Goal: Navigation & Orientation: Find specific page/section

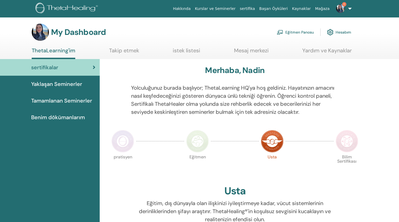
click at [351, 9] on link "1" at bounding box center [343, 8] width 22 height 17
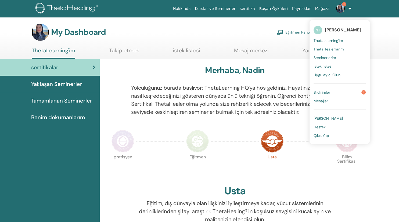
drag, startPoint x: 327, startPoint y: 91, endPoint x: 332, endPoint y: 91, distance: 4.8
click at [327, 91] on span "Bildirimler" at bounding box center [322, 92] width 17 height 5
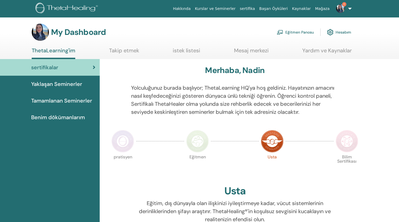
click at [350, 7] on link "1" at bounding box center [343, 8] width 22 height 17
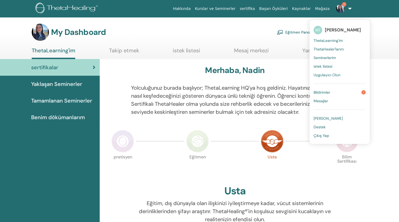
click at [321, 92] on span "Bildirimler" at bounding box center [322, 92] width 17 height 5
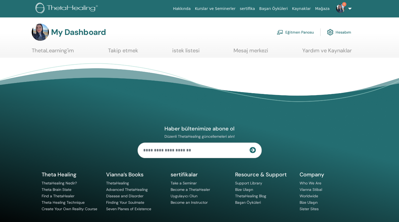
click at [299, 31] on link "Eğitmen Panosu" at bounding box center [295, 32] width 37 height 12
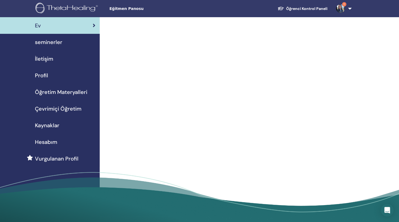
click at [351, 9] on link "1" at bounding box center [343, 8] width 22 height 17
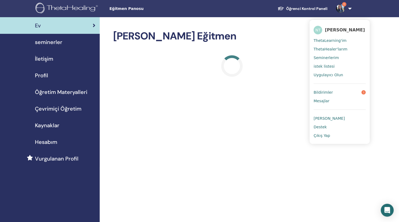
click at [351, 9] on link "1" at bounding box center [343, 8] width 22 height 17
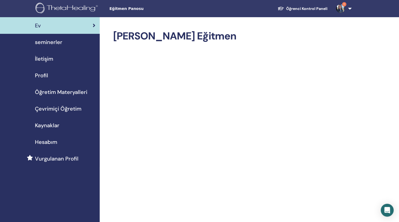
click at [43, 74] on span "Profil" at bounding box center [41, 75] width 13 height 8
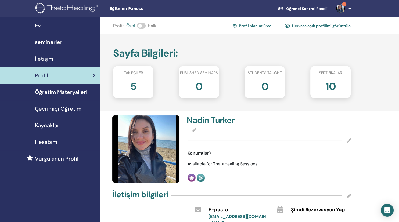
click at [140, 87] on div "5" at bounding box center [133, 88] width 48 height 21
click at [126, 87] on div "5" at bounding box center [133, 88] width 48 height 21
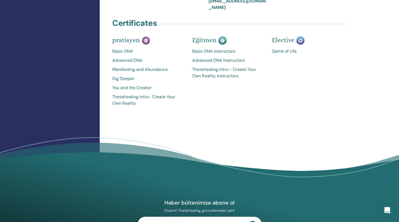
scroll to position [113, 0]
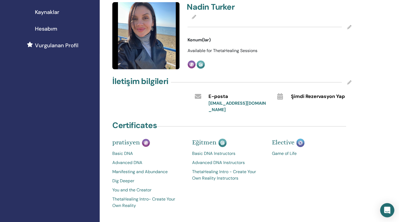
click at [388, 208] on icon "Open Intercom Messenger" at bounding box center [387, 210] width 6 height 7
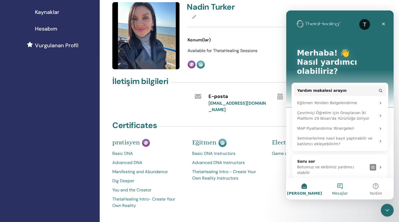
scroll to position [0, 0]
click at [343, 187] on button "Mesajlar" at bounding box center [340, 188] width 36 height 21
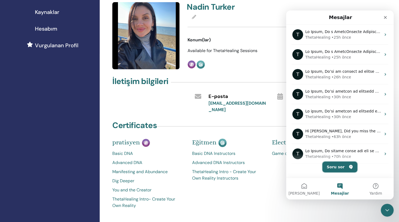
click at [346, 167] on button "Soru sor" at bounding box center [339, 167] width 35 height 11
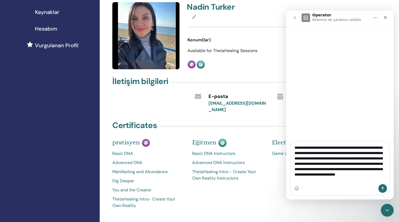
scroll to position [4, 0]
click at [358, 150] on textarea "**********" at bounding box center [340, 163] width 98 height 42
click at [380, 150] on textarea "**********" at bounding box center [340, 163] width 98 height 42
drag, startPoint x: 304, startPoint y: 155, endPoint x: 294, endPoint y: 156, distance: 9.7
click at [294, 156] on textarea "**********" at bounding box center [340, 163] width 98 height 42
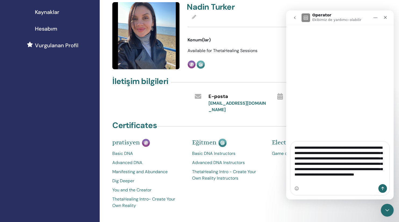
click at [314, 155] on textarea "**********" at bounding box center [340, 163] width 98 height 42
drag, startPoint x: 357, startPoint y: 156, endPoint x: 368, endPoint y: 154, distance: 10.8
click at [368, 154] on textarea "**********" at bounding box center [340, 163] width 98 height 42
click at [354, 161] on textarea "**********" at bounding box center [340, 163] width 98 height 42
type textarea "**********"
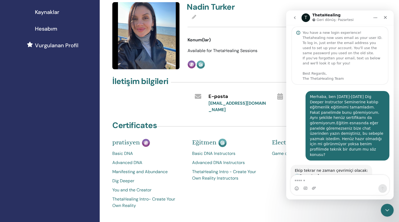
scroll to position [0, 0]
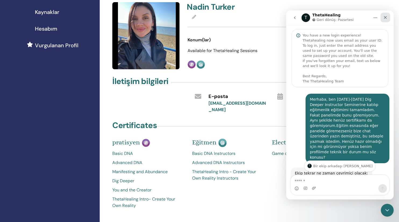
click at [384, 18] on icon "Kapat" at bounding box center [385, 17] width 4 height 4
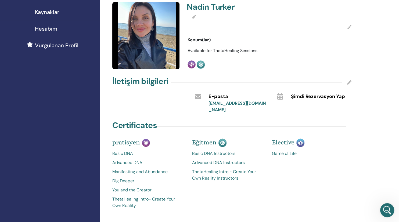
click at [384, 210] on icon "Intercom Messenger uygulamasını aç" at bounding box center [386, 209] width 9 height 9
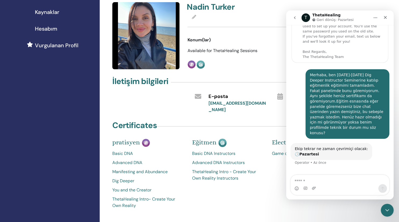
scroll to position [25, 0]
click at [387, 16] on icon "Kapat" at bounding box center [385, 17] width 4 height 4
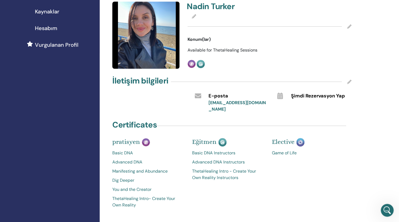
scroll to position [28, 0]
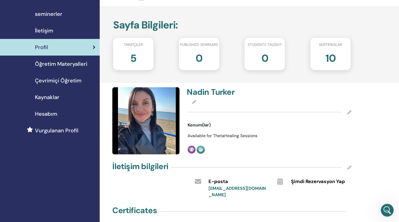
click at [134, 60] on h2 "5" at bounding box center [133, 57] width 6 height 15
click at [55, 113] on span "Hesabım" at bounding box center [46, 114] width 22 height 8
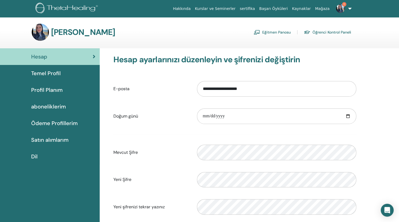
click at [49, 90] on span "Profil Planım" at bounding box center [46, 90] width 31 height 8
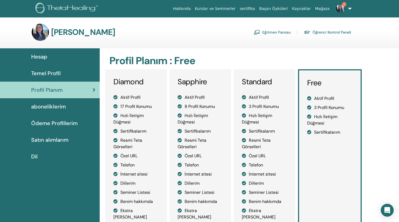
click at [51, 138] on span "Satın alımlarım" at bounding box center [49, 140] width 37 height 8
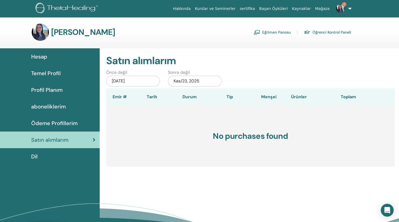
click at [52, 126] on span "Ödeme Profillerim" at bounding box center [54, 123] width 46 height 8
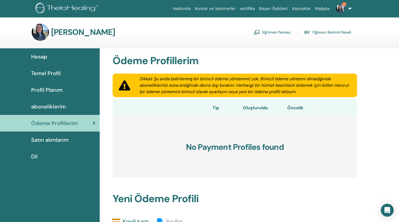
click at [48, 106] on span "aboneliklerim" at bounding box center [48, 107] width 35 height 8
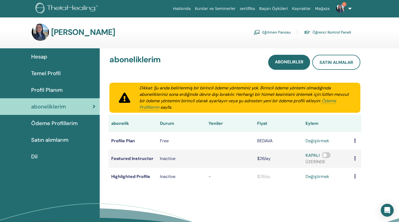
click at [44, 73] on span "Temel Profil" at bounding box center [46, 73] width 30 height 8
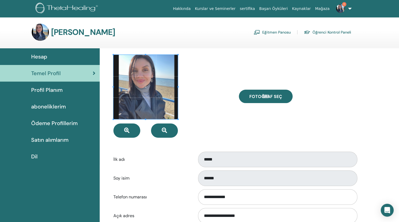
click at [385, 36] on div "[PERSON_NAME] Eğitmen Panosu Öğrenci Kontrol Paneli" at bounding box center [209, 32] width 380 height 17
click at [51, 69] on link "Temel Profil" at bounding box center [50, 73] width 100 height 17
click at [40, 58] on span "Hesap" at bounding box center [39, 57] width 16 height 8
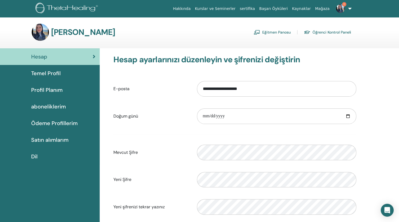
click at [344, 3] on span "1" at bounding box center [344, 4] width 4 height 4
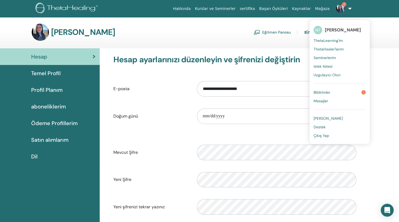
click at [336, 93] on link "Bildirimler 1" at bounding box center [340, 92] width 52 height 9
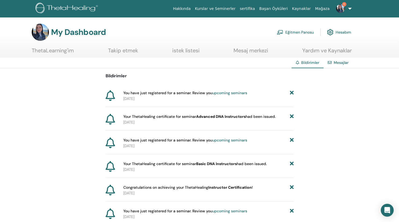
scroll to position [28, 0]
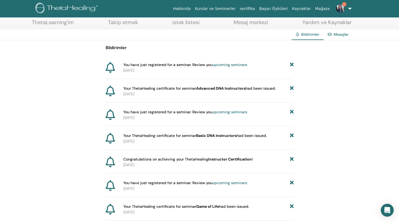
click at [228, 65] on link "upcoming seminars" at bounding box center [229, 64] width 35 height 5
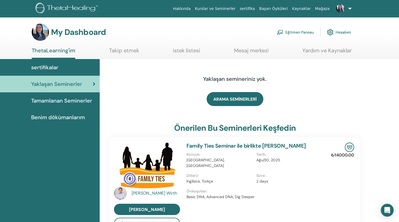
click at [120, 51] on link "Takip etmek" at bounding box center [124, 52] width 30 height 10
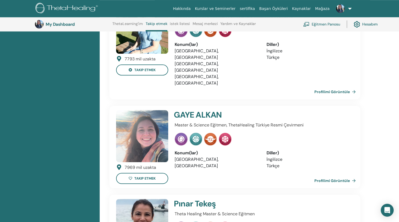
scroll to position [265, 0]
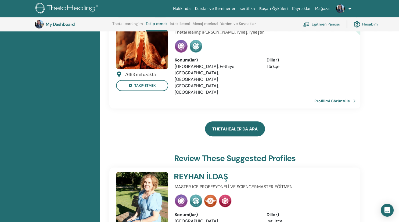
click at [242, 121] on link "ThetaHealer'da Ara" at bounding box center [235, 128] width 60 height 15
